Goal: Task Accomplishment & Management: Manage account settings

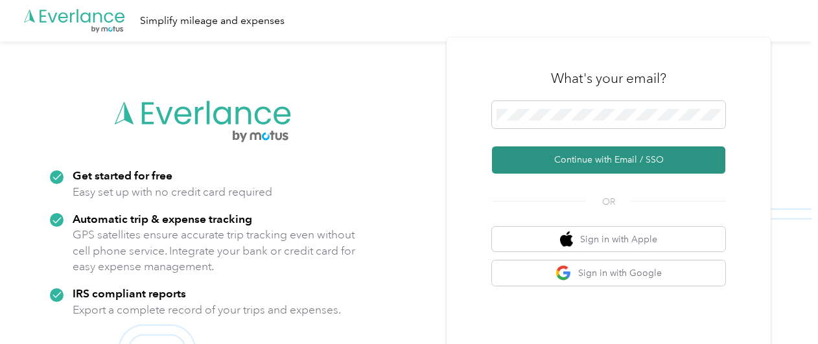
click at [569, 160] on button "Continue with Email / SSO" at bounding box center [608, 160] width 233 height 27
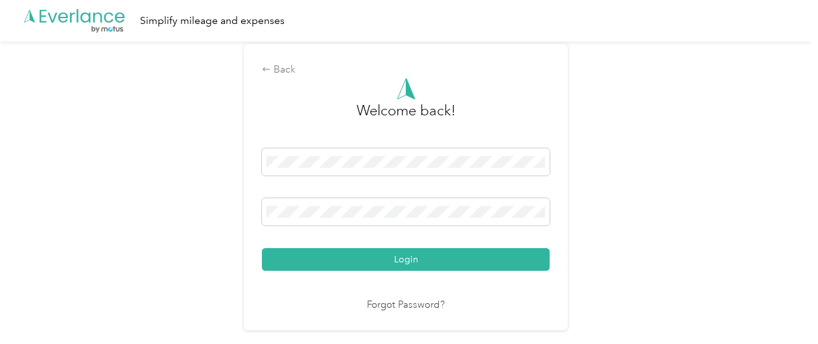
click at [453, 265] on button "Login" at bounding box center [406, 259] width 288 height 23
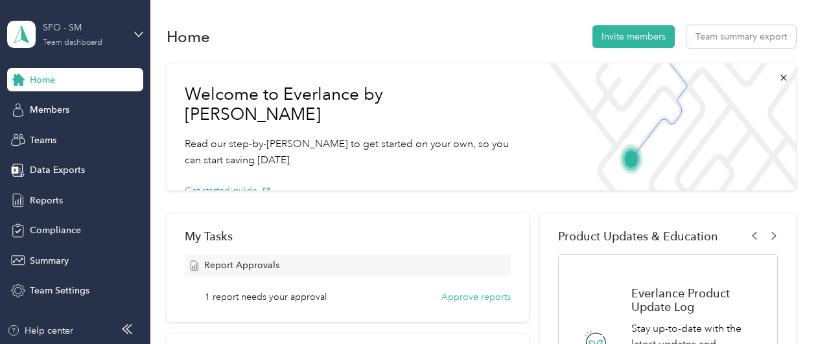
click at [95, 33] on div "SFO - SM" at bounding box center [83, 28] width 81 height 14
click at [84, 108] on div "Team dashboard" at bounding box center [54, 107] width 71 height 14
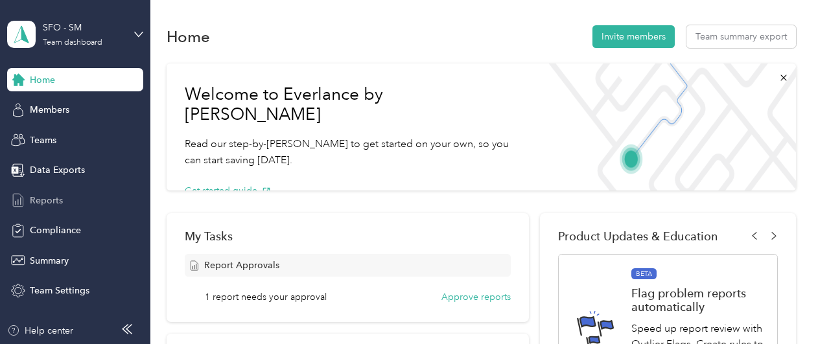
click at [50, 200] on span "Reports" at bounding box center [46, 201] width 33 height 14
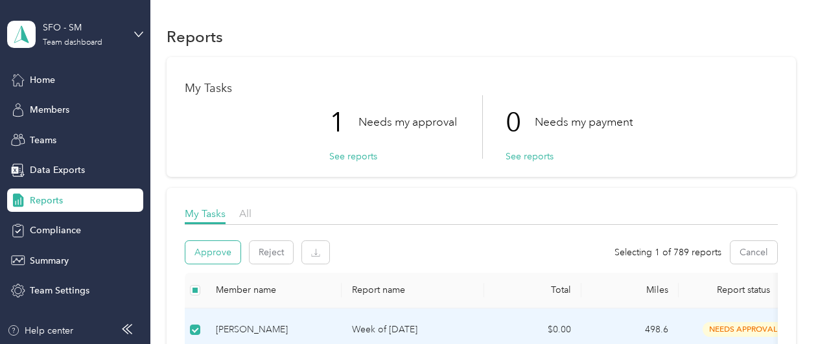
click at [219, 250] on button "Approve" at bounding box center [212, 252] width 55 height 23
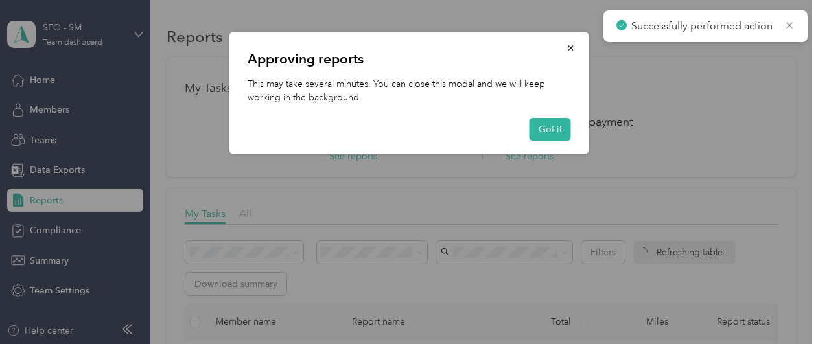
drag, startPoint x: 550, startPoint y: 126, endPoint x: 520, endPoint y: 98, distance: 40.8
click at [550, 126] on button "Got it" at bounding box center [550, 129] width 41 height 23
